Goal: Information Seeking & Learning: Learn about a topic

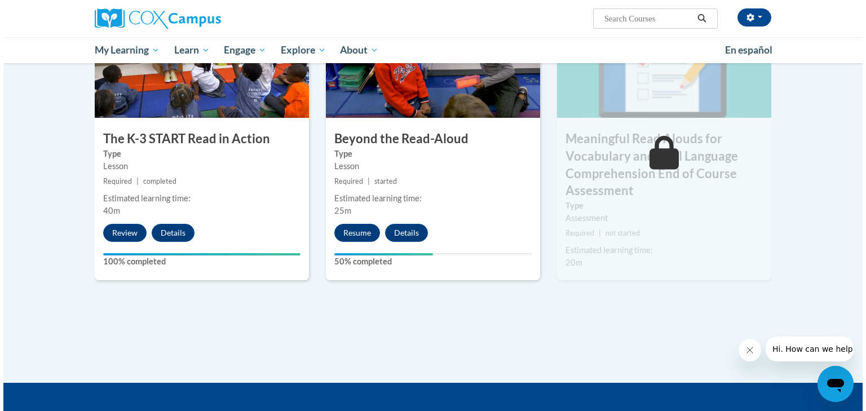
scroll to position [631, 0]
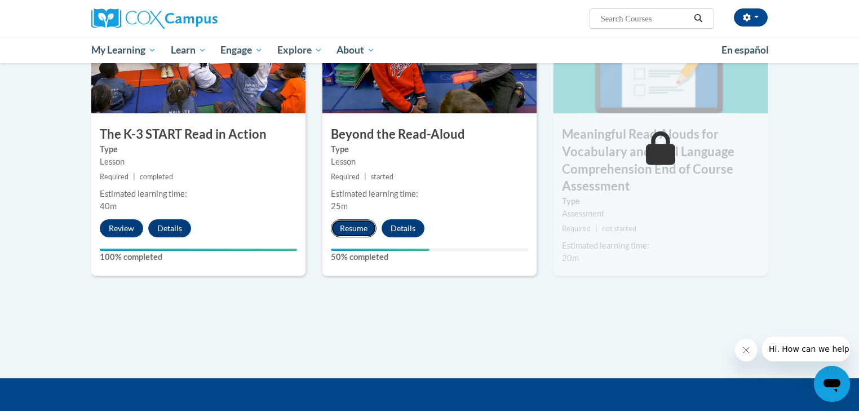
click at [357, 232] on button "Resume" at bounding box center [354, 228] width 46 height 18
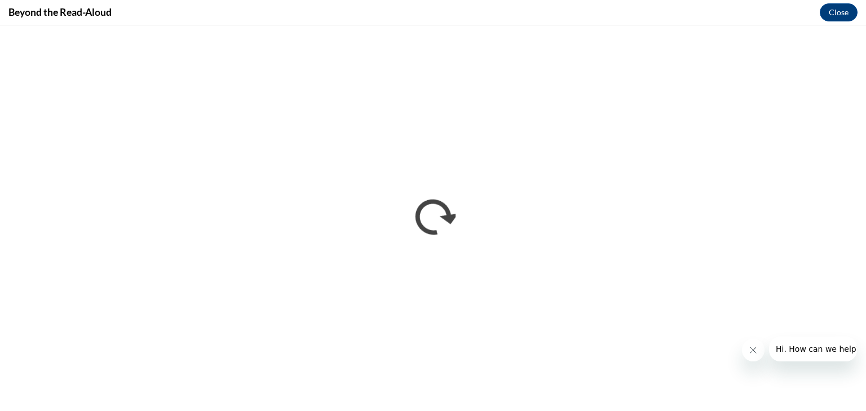
scroll to position [0, 0]
